Goal: Transaction & Acquisition: Purchase product/service

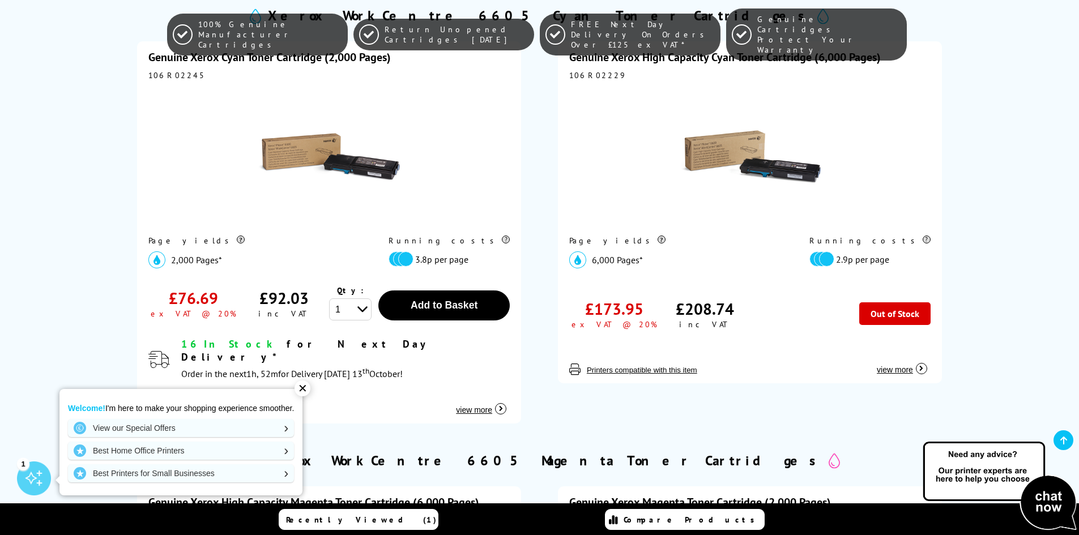
scroll to position [1227, 0]
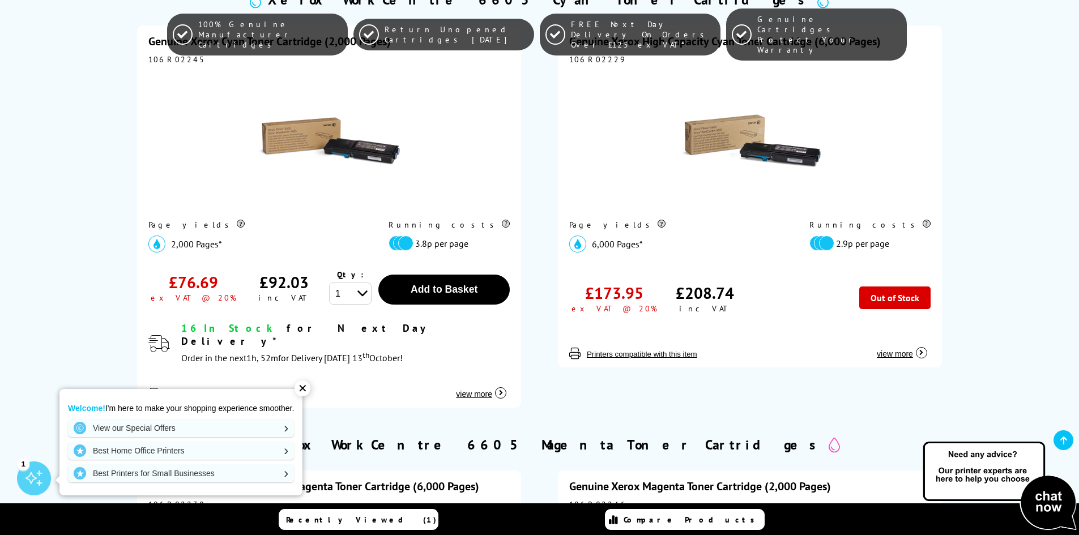
click at [302, 389] on div "✕" at bounding box center [303, 389] width 16 height 16
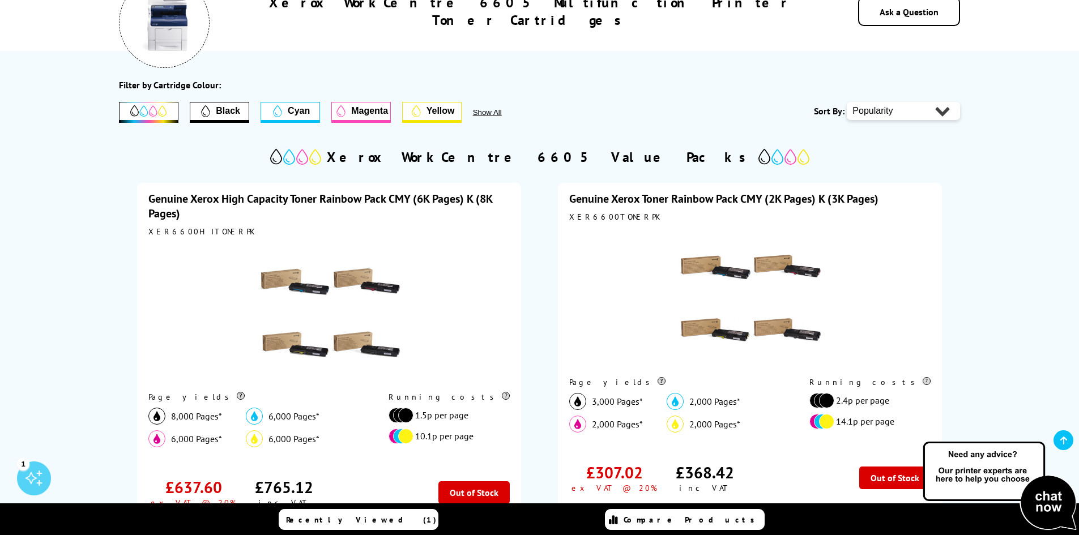
scroll to position [378, 0]
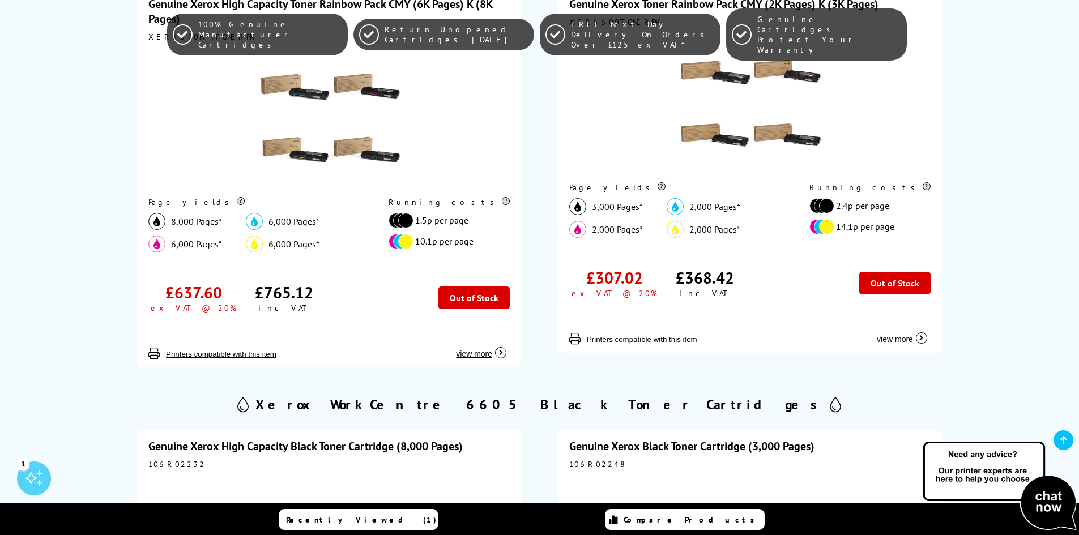
click at [475, 359] on span "view more" at bounding box center [474, 353] width 36 height 9
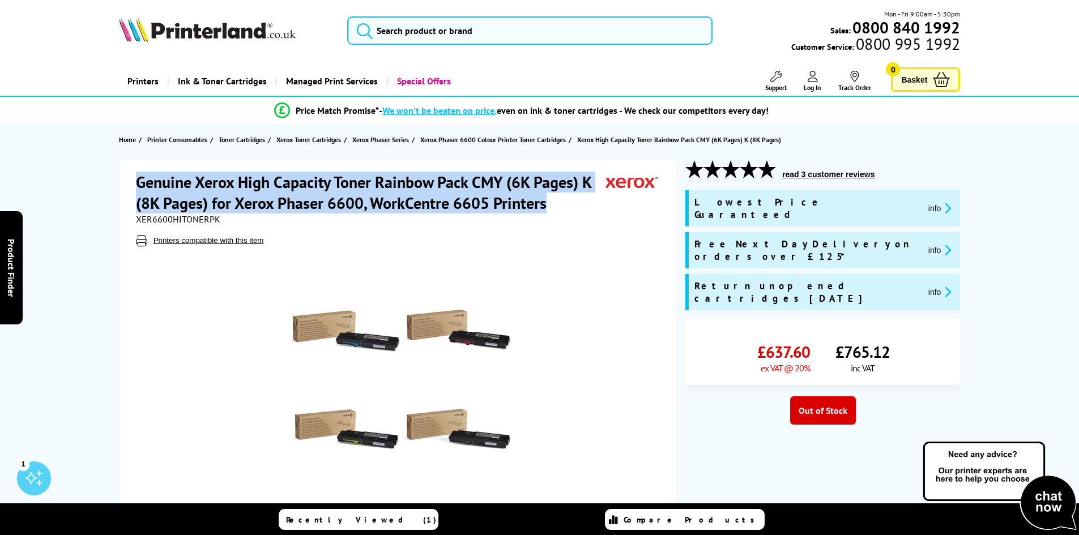
drag, startPoint x: 561, startPoint y: 210, endPoint x: 139, endPoint y: 193, distance: 422.9
click at [139, 193] on h1 "Genuine Xerox High Capacity Toner Rainbow Pack CMY (6K Pages) K (8K Pages) for …" at bounding box center [371, 193] width 470 height 42
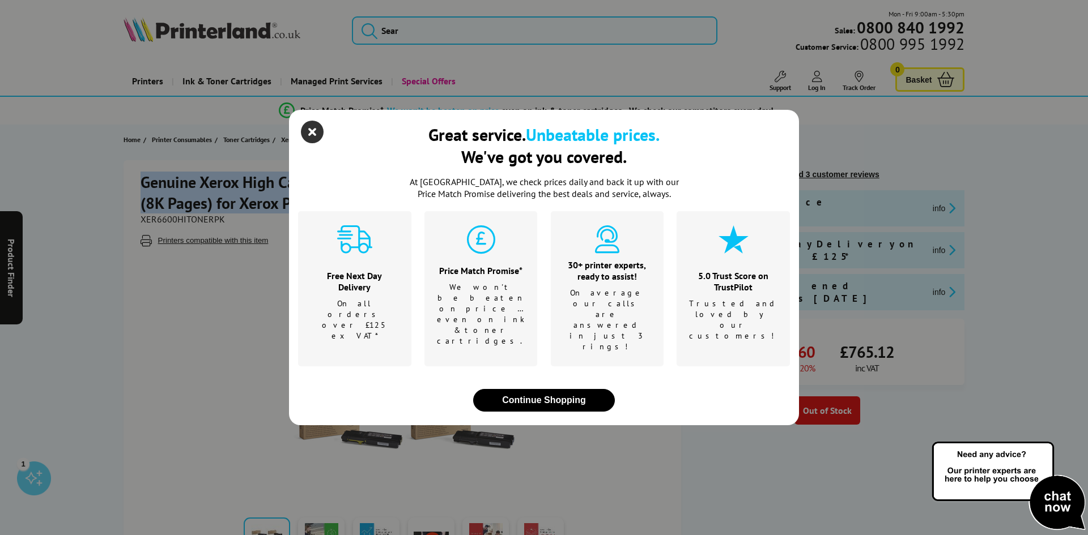
click at [311, 143] on icon "close modal" at bounding box center [312, 132] width 23 height 23
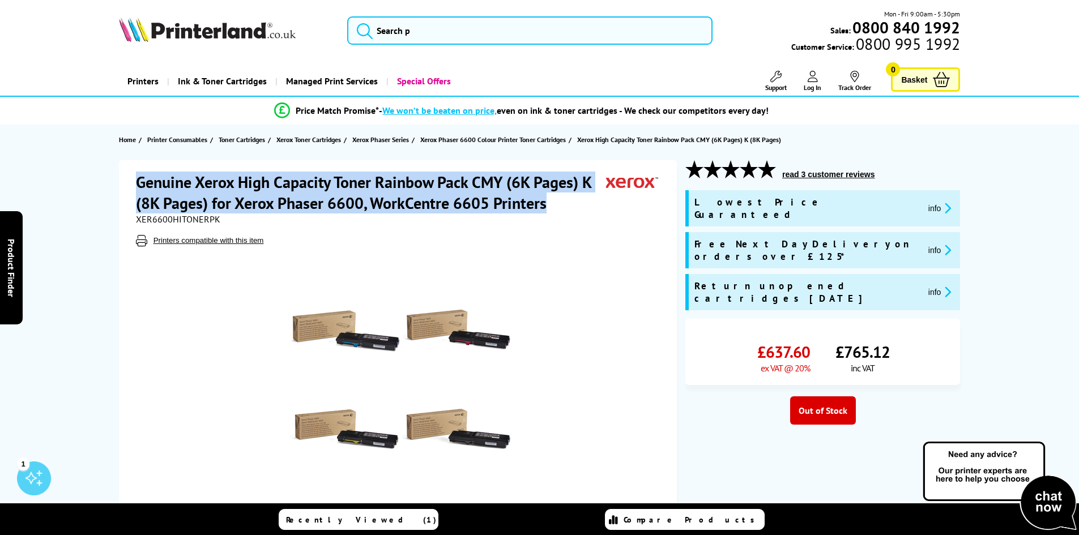
copy h1 "Genuine Xerox High Capacity Toner Rainbow Pack CMY (6K Pages) K (8K Pages) for …"
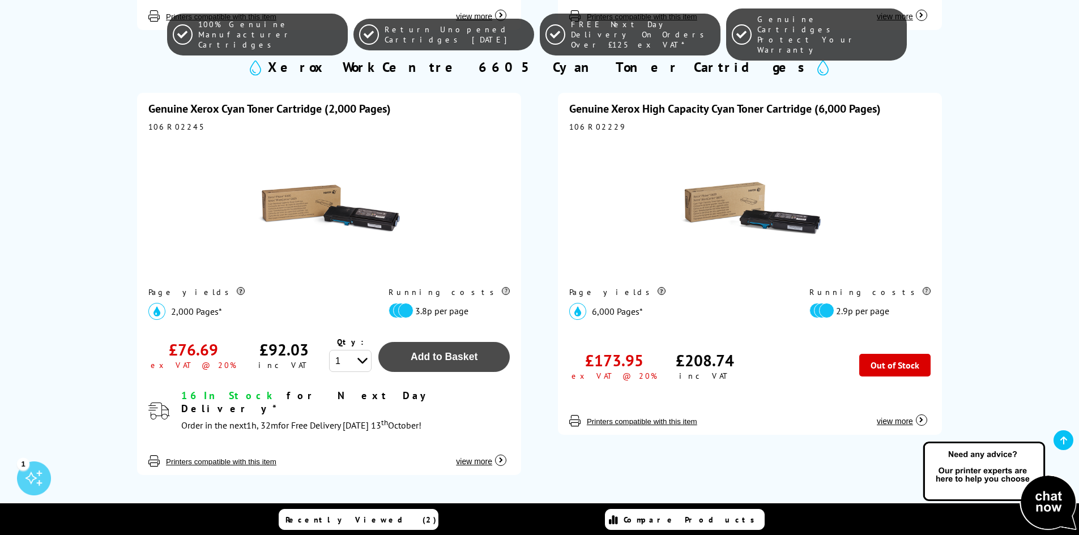
scroll to position [1133, 0]
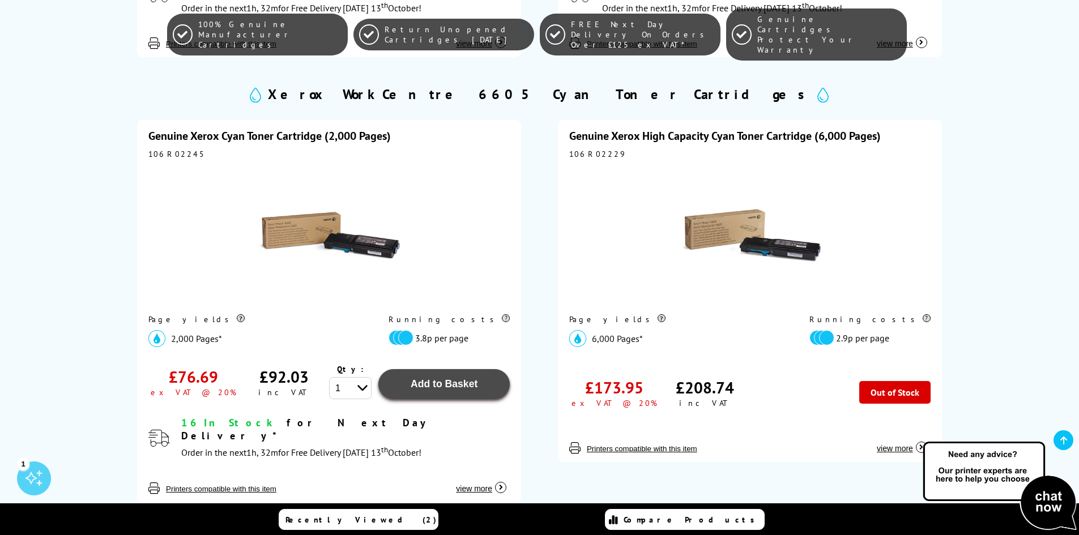
click at [436, 391] on button "Add to Basket" at bounding box center [443, 384] width 131 height 30
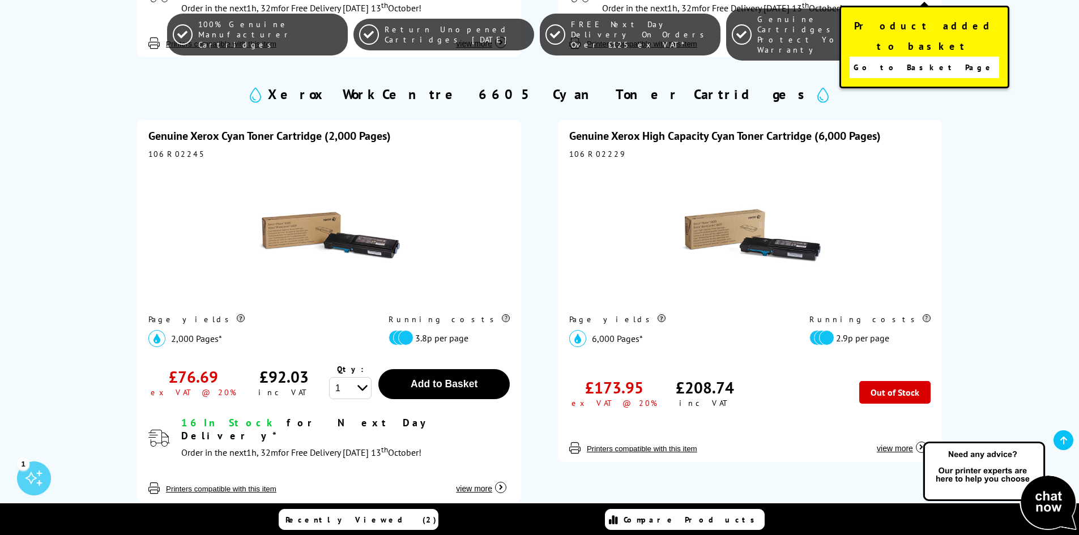
click at [936, 59] on span "Go to Basket Page" at bounding box center [924, 67] width 141 height 16
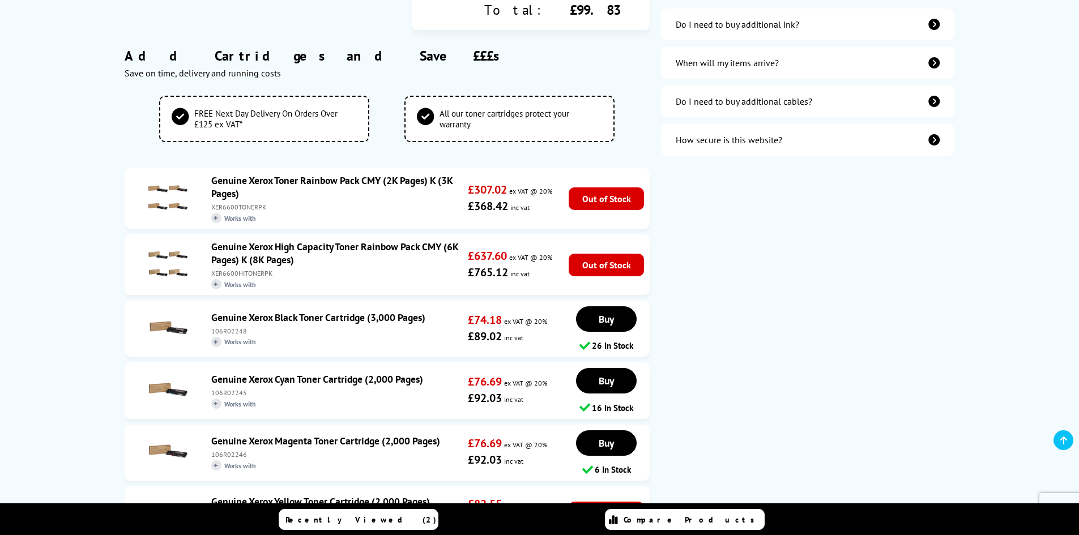
scroll to position [472, 0]
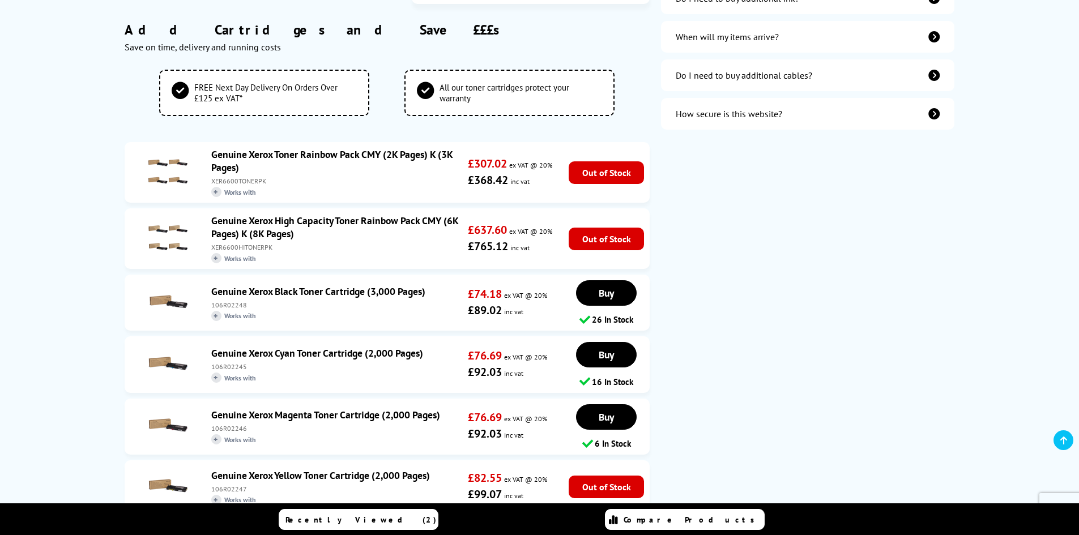
click at [1061, 438] on icon at bounding box center [1063, 440] width 7 height 9
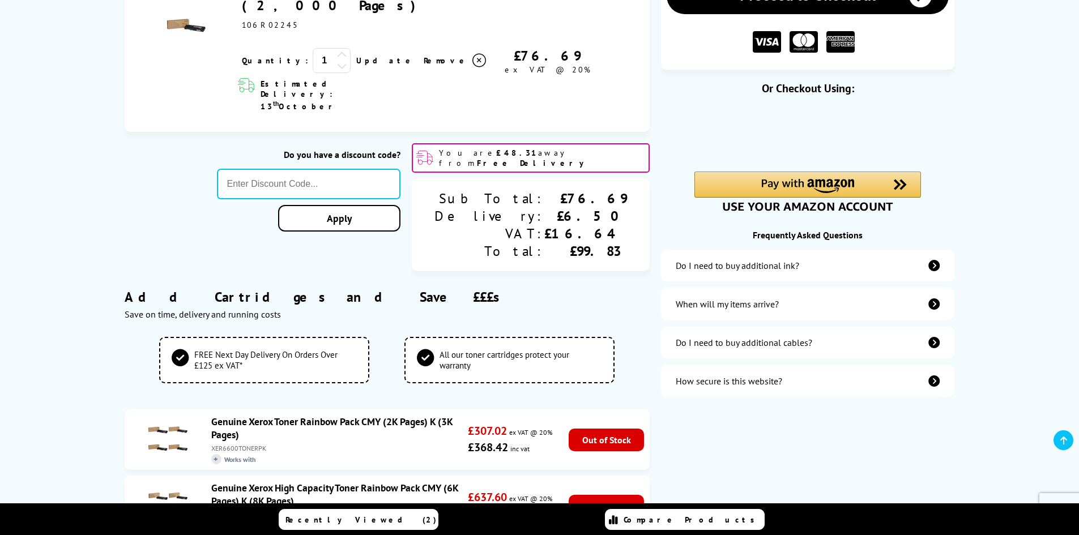
scroll to position [0, 0]
